Goal: Find specific page/section: Find specific page/section

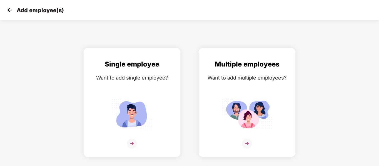
click at [9, 12] on img at bounding box center [10, 10] width 8 height 8
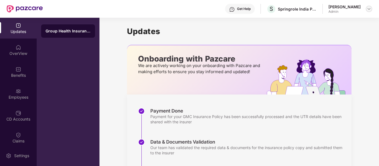
click at [368, 11] on img at bounding box center [369, 9] width 4 height 4
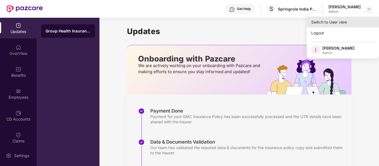
click at [329, 26] on div "Switch to User view" at bounding box center [343, 22] width 72 height 11
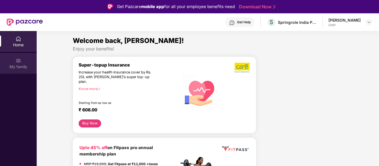
click at [14, 65] on div "My family" at bounding box center [18, 67] width 37 height 6
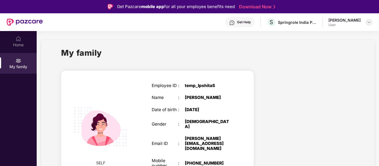
click at [367, 23] on img at bounding box center [369, 22] width 4 height 4
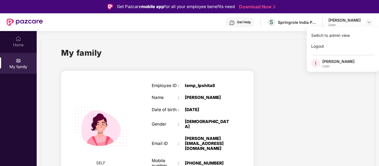
click at [249, 56] on div "My family" at bounding box center [207, 56] width 293 height 19
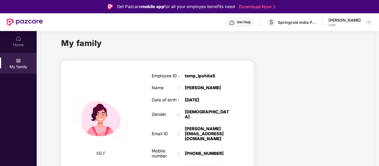
scroll to position [31, 0]
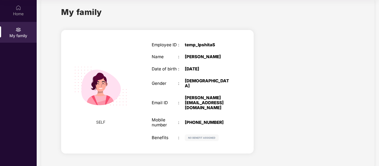
click at [98, 119] on span "SELF" at bounding box center [100, 122] width 9 height 6
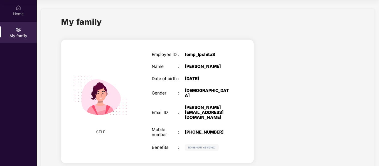
scroll to position [0, 0]
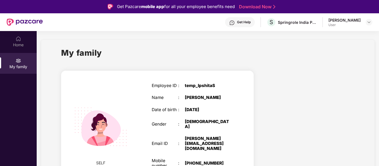
click at [350, 24] on div "User" at bounding box center [344, 25] width 32 height 4
click at [366, 24] on div at bounding box center [368, 22] width 7 height 7
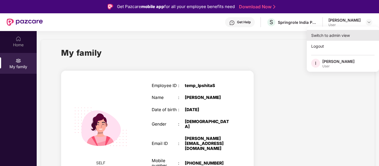
click at [322, 35] on div "Switch to admin view" at bounding box center [343, 35] width 72 height 11
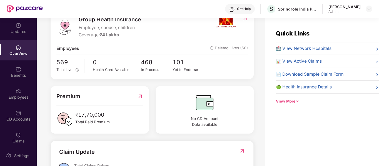
scroll to position [79, 0]
